Goal: Book appointment/travel/reservation

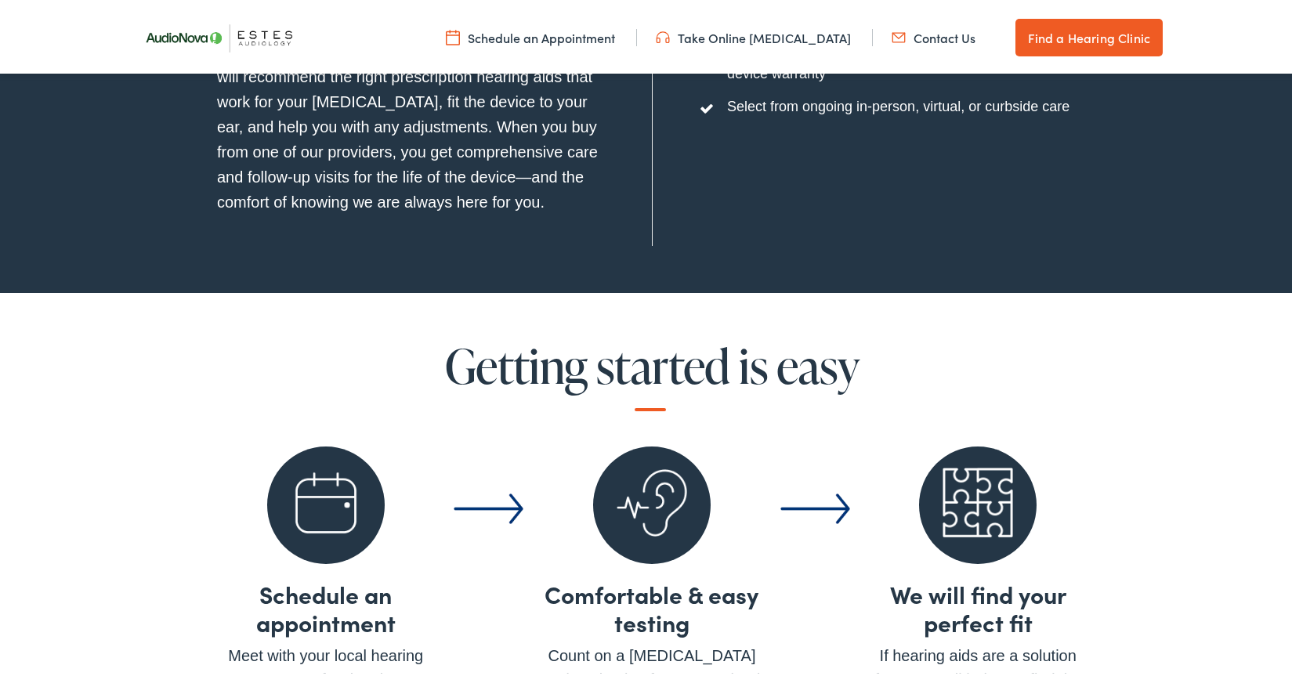
scroll to position [5585, 0]
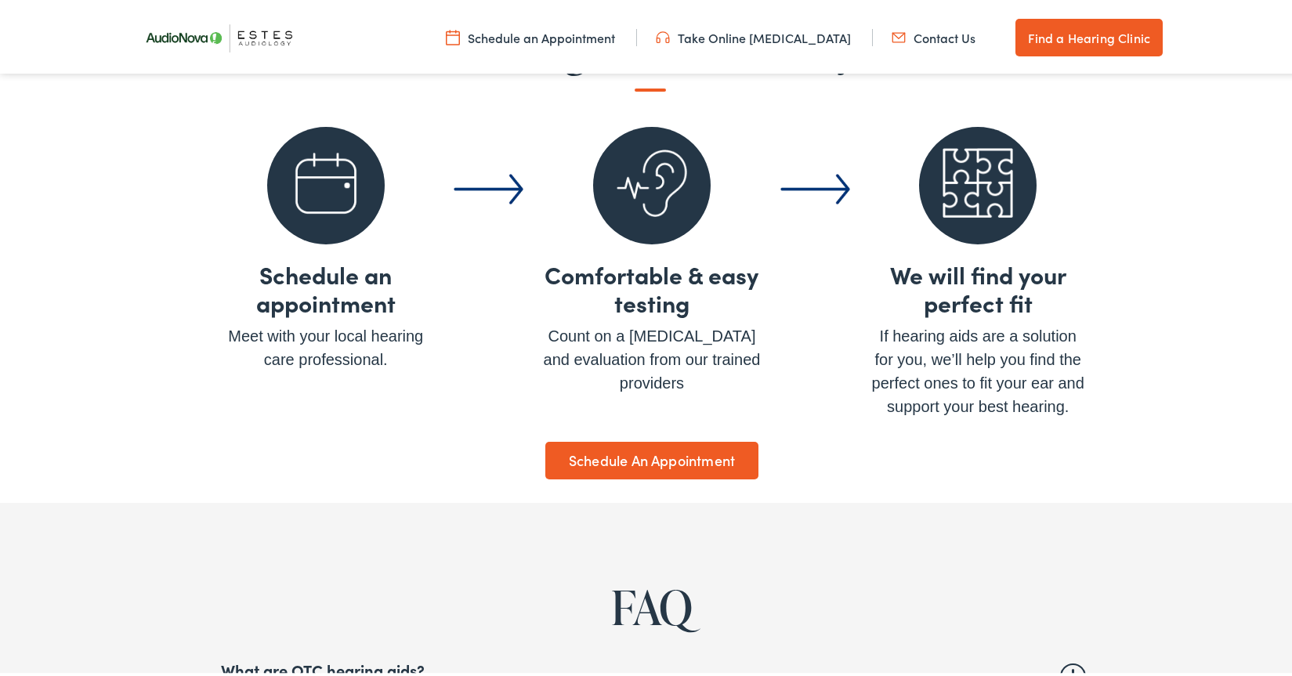
click at [664, 448] on link "Schedule An Appointment" at bounding box center [651, 458] width 213 height 38
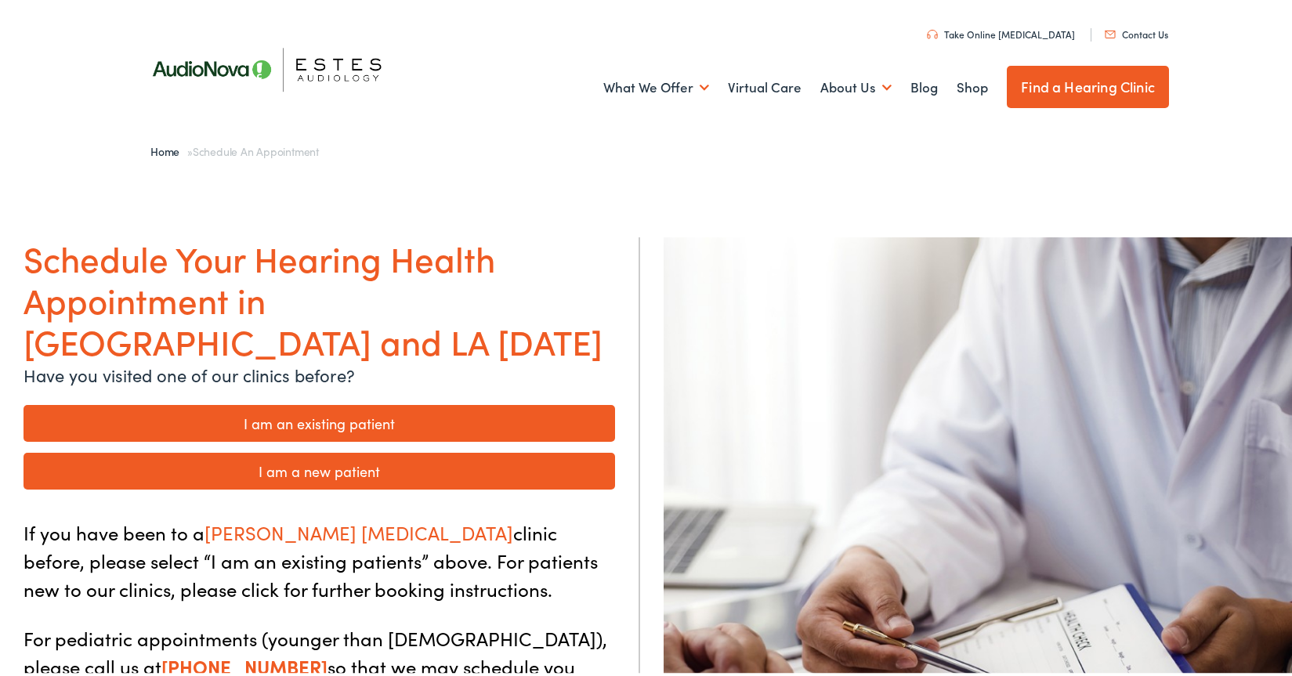
click at [419, 450] on link "I am a new patient" at bounding box center [319, 468] width 591 height 37
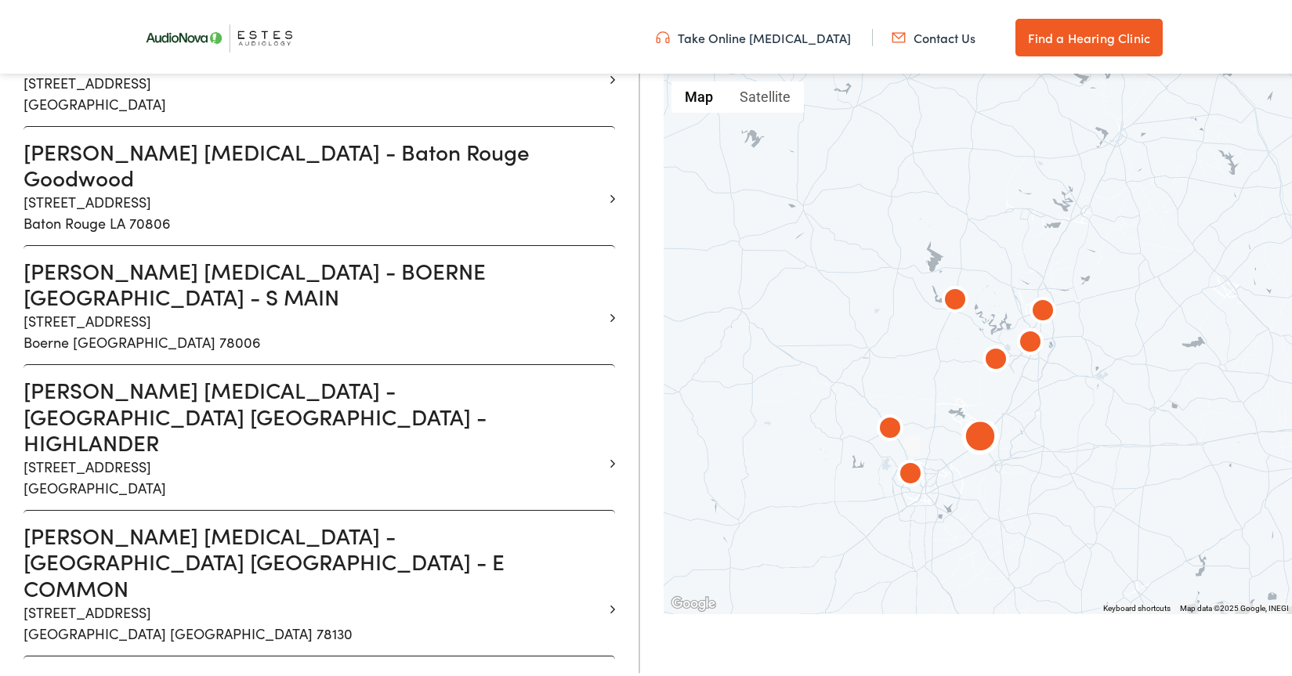
scroll to position [623, 0]
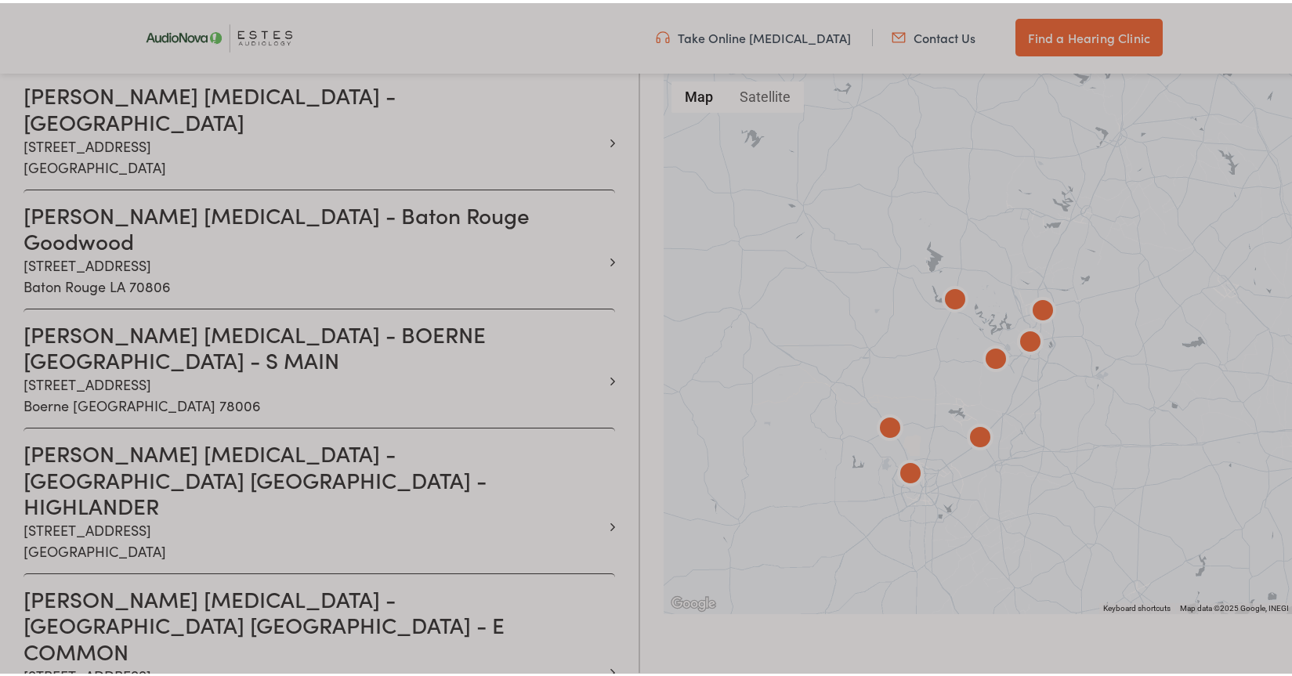
scroll to position [544, 0]
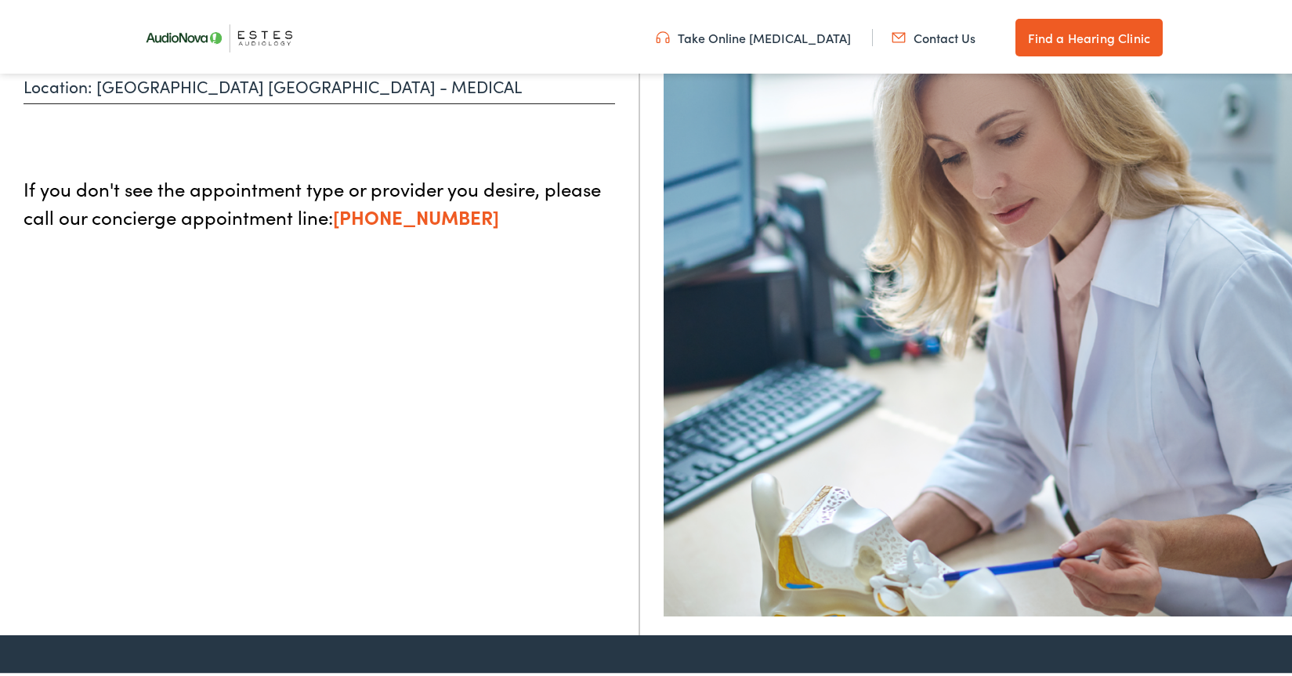
scroll to position [222, 0]
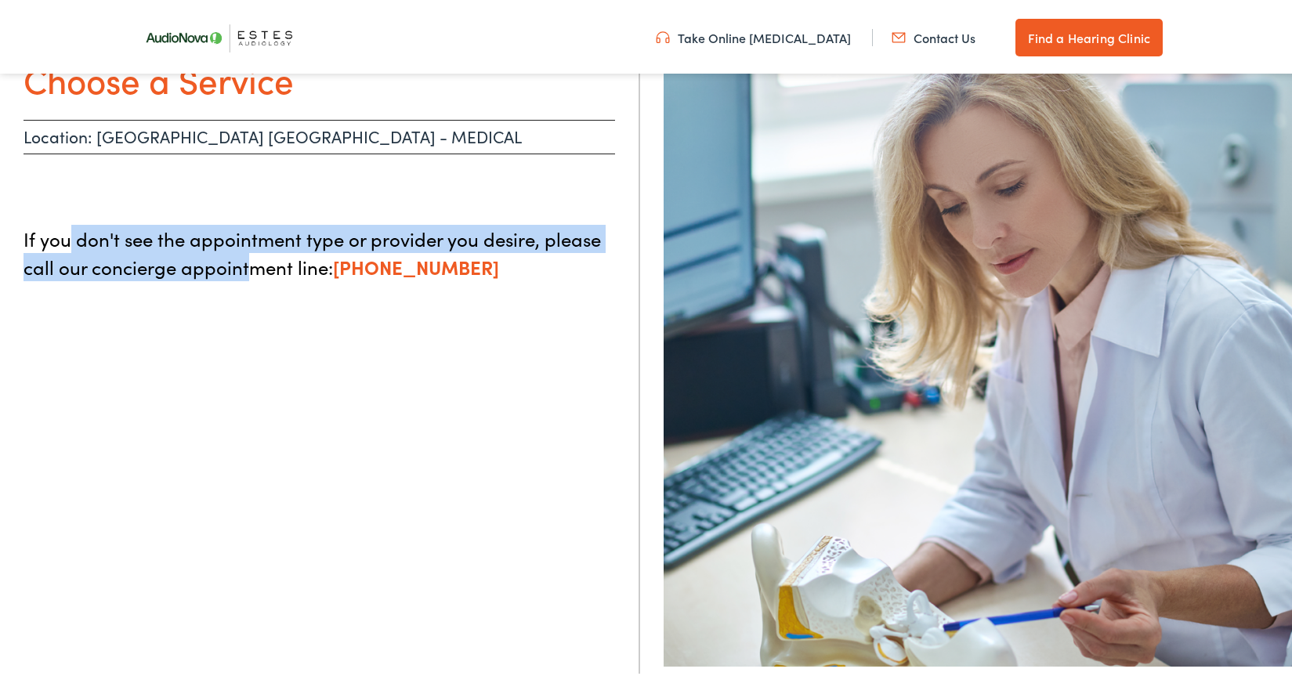
drag, startPoint x: 71, startPoint y: 243, endPoint x: 255, endPoint y: 259, distance: 184.0
click at [255, 259] on p "If you don't see the appointment type or provider you desire, please call our c…" at bounding box center [319, 250] width 591 height 56
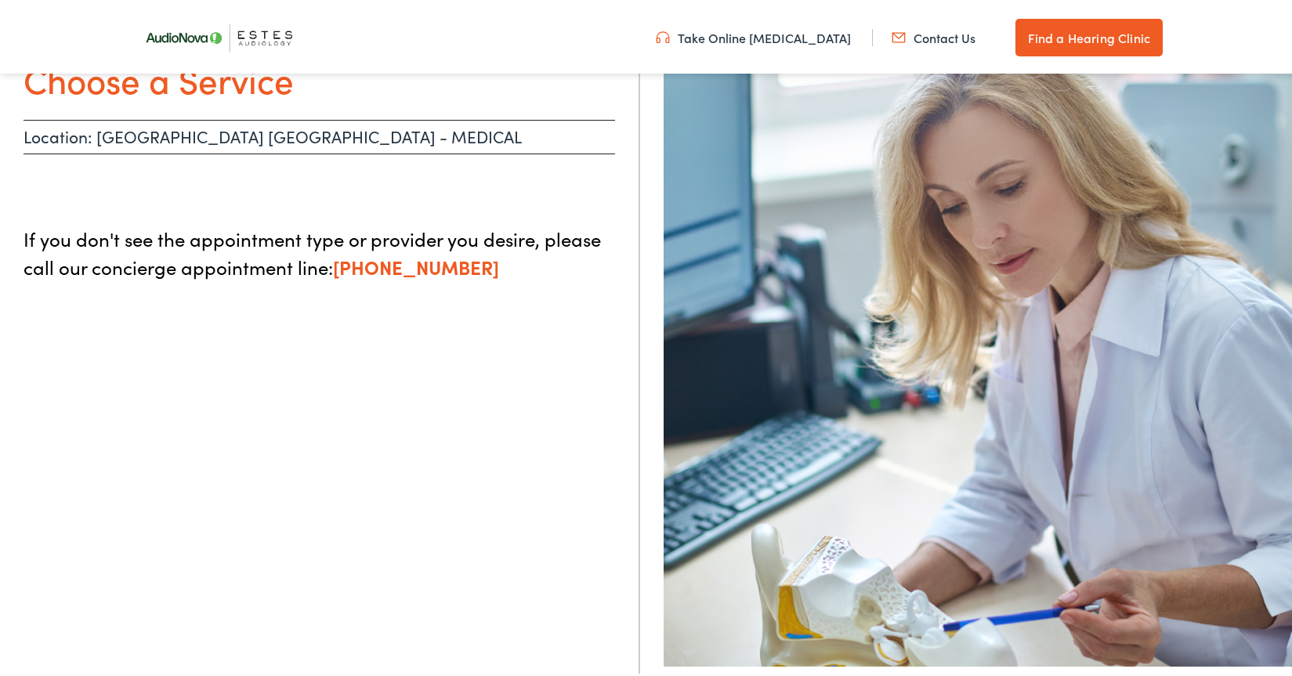
drag, startPoint x: 216, startPoint y: 147, endPoint x: 204, endPoint y: 140, distance: 14.4
click at [210, 143] on p "Location: [GEOGRAPHIC_DATA] [GEOGRAPHIC_DATA] - MEDICAL" at bounding box center [319, 134] width 591 height 34
drag, startPoint x: 204, startPoint y: 140, endPoint x: 174, endPoint y: 119, distance: 36.5
click at [177, 128] on p "Location: [GEOGRAPHIC_DATA] [GEOGRAPHIC_DATA] - MEDICAL" at bounding box center [319, 134] width 591 height 34
click at [165, 93] on h1 "Choose a Service" at bounding box center [319, 77] width 591 height 42
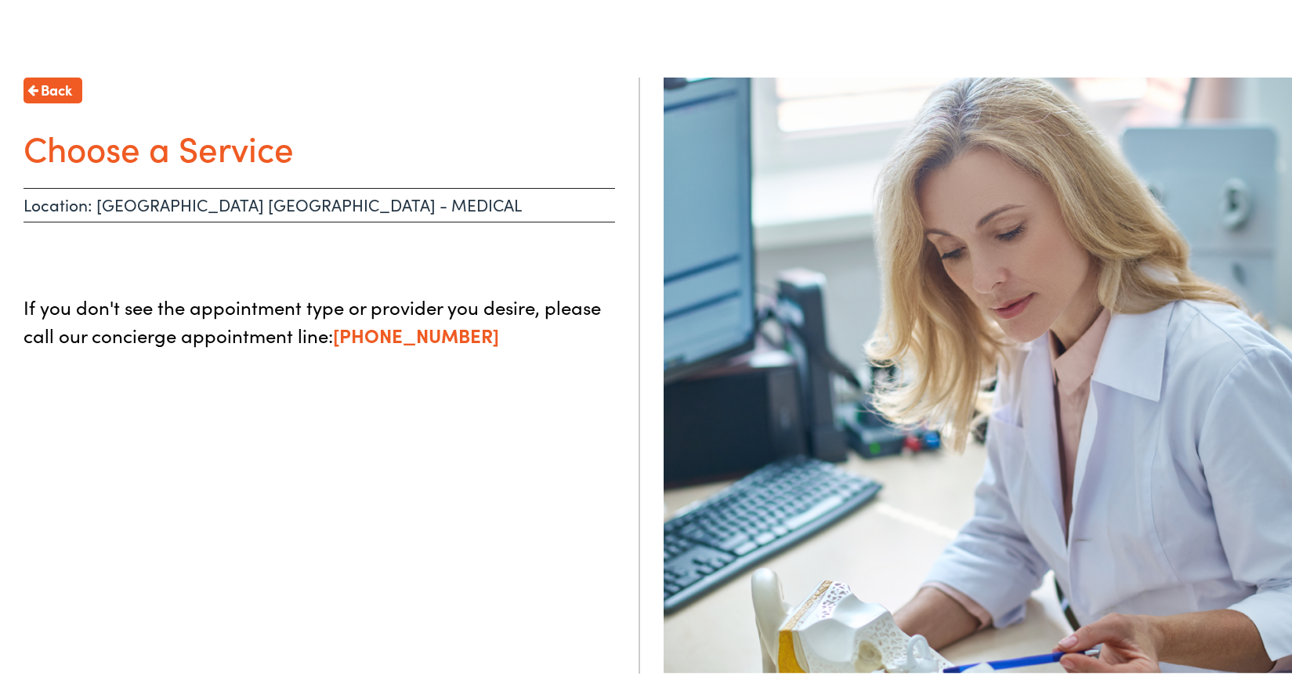
scroll to position [143, 0]
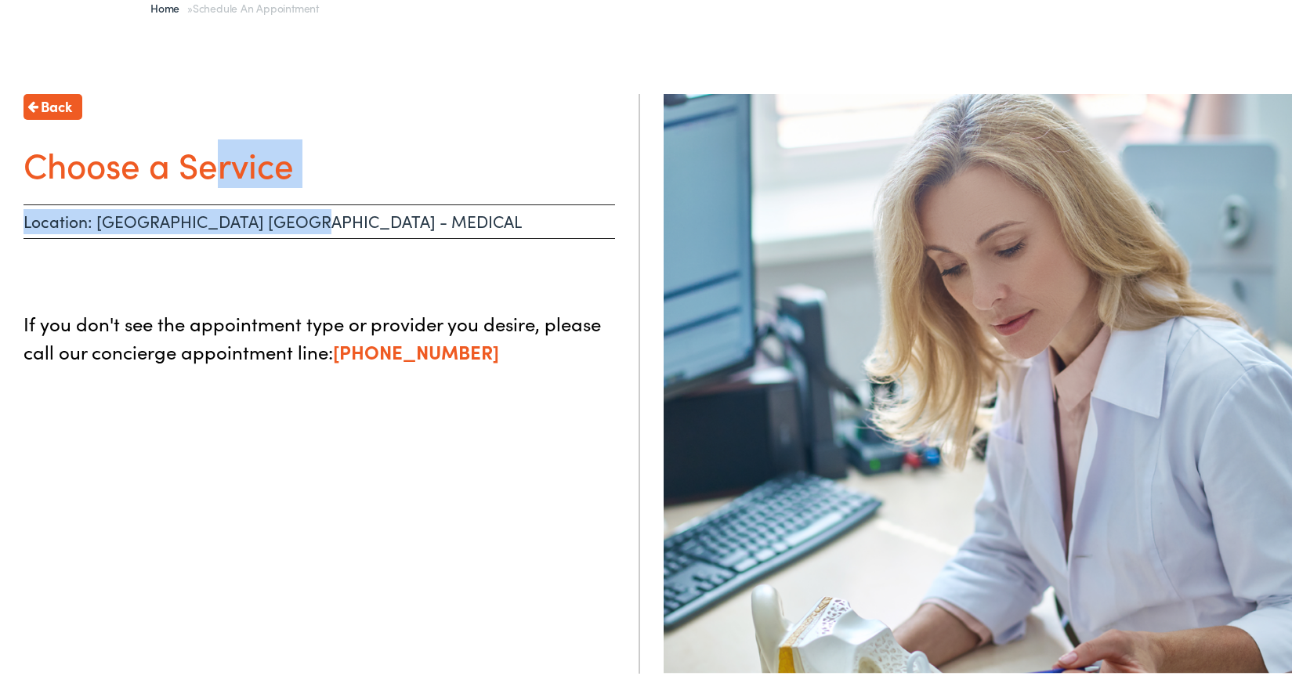
drag, startPoint x: 215, startPoint y: 159, endPoint x: 424, endPoint y: 222, distance: 217.6
click at [424, 222] on div "Back Choose a Service Location: [GEOGRAPHIC_DATA] [GEOGRAPHIC_DATA] - MEDICAL I…" at bounding box center [320, 429] width 640 height 676
click at [424, 222] on p "Location: [GEOGRAPHIC_DATA] [GEOGRAPHIC_DATA] - MEDICAL" at bounding box center [319, 218] width 591 height 34
